Goal: Browse casually

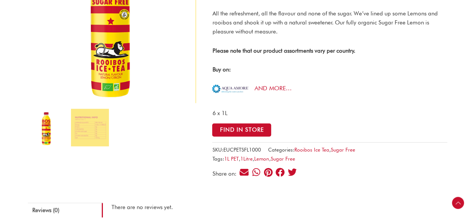
scroll to position [139, 0]
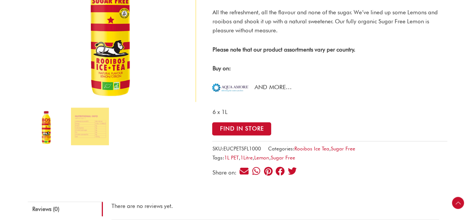
click at [280, 89] on link "AND MORE…" at bounding box center [272, 86] width 37 height 7
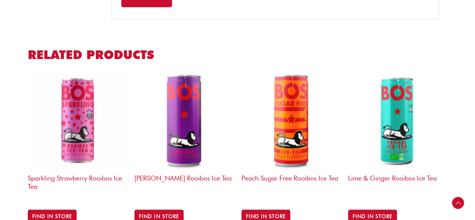
scroll to position [517, 0]
